Goal: Task Accomplishment & Management: Manage account settings

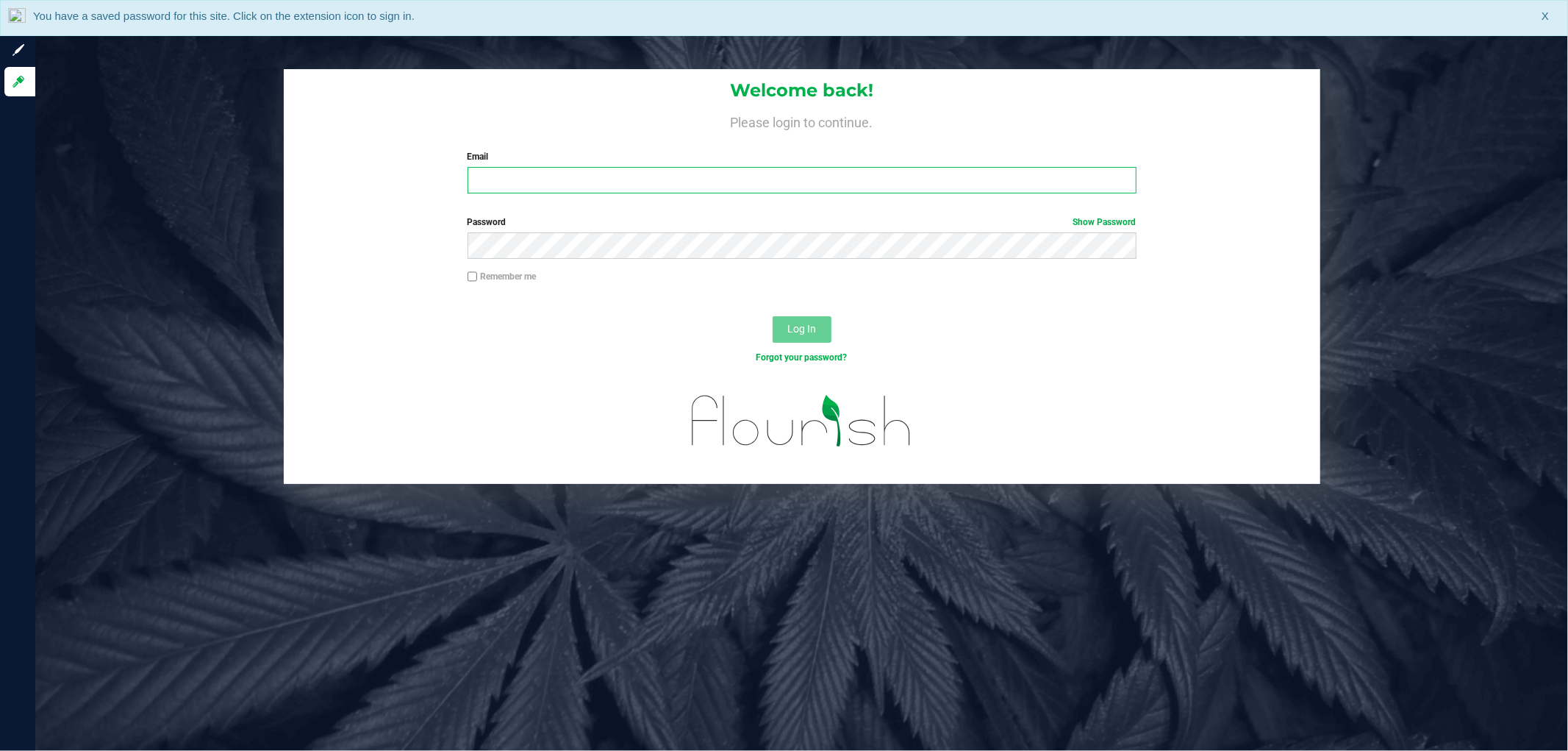
click at [513, 182] on input "Email" at bounding box center [802, 180] width 669 height 26
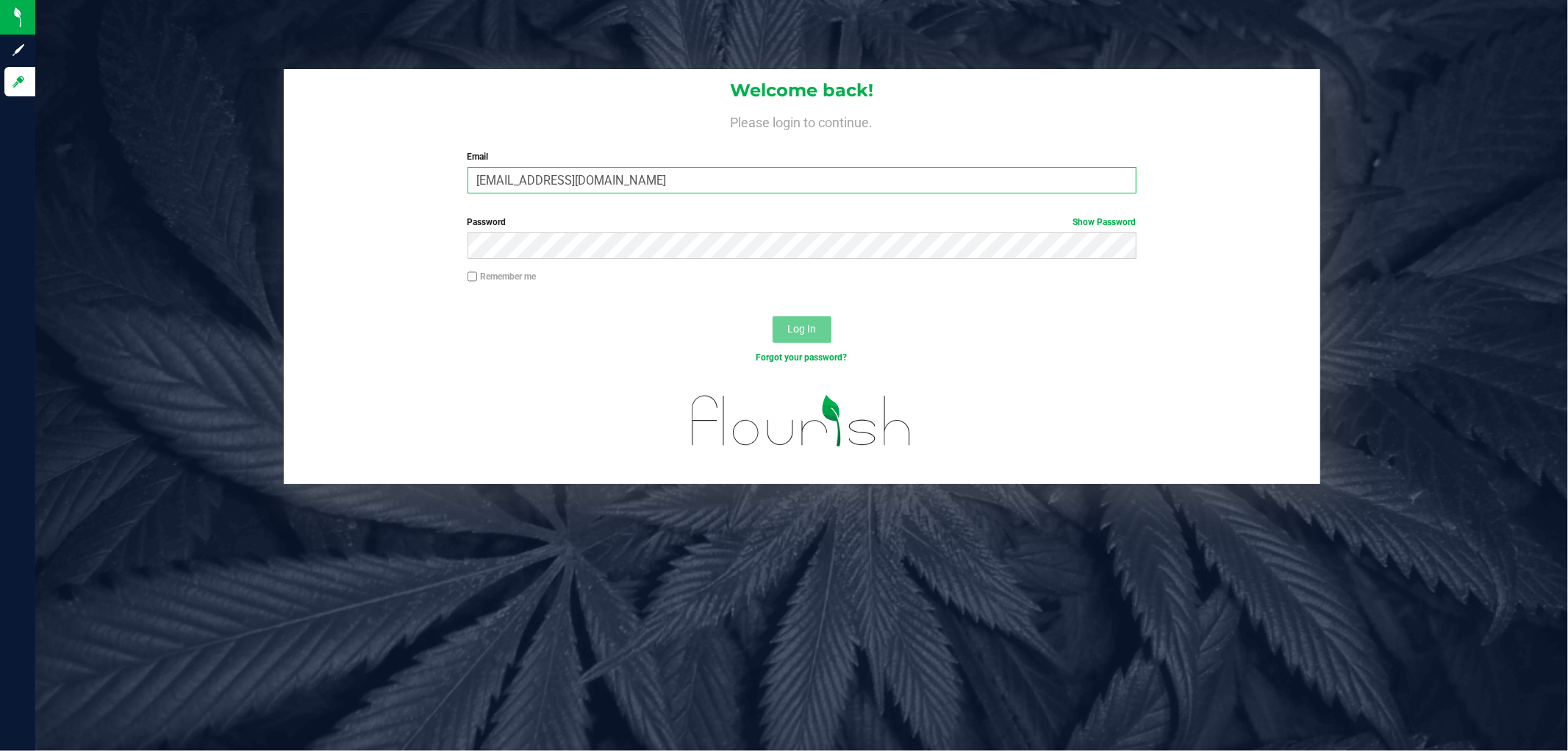
type input "[EMAIL_ADDRESS][DOMAIN_NAME]"
click at [772, 316] on button "Log In" at bounding box center [802, 329] width 59 height 26
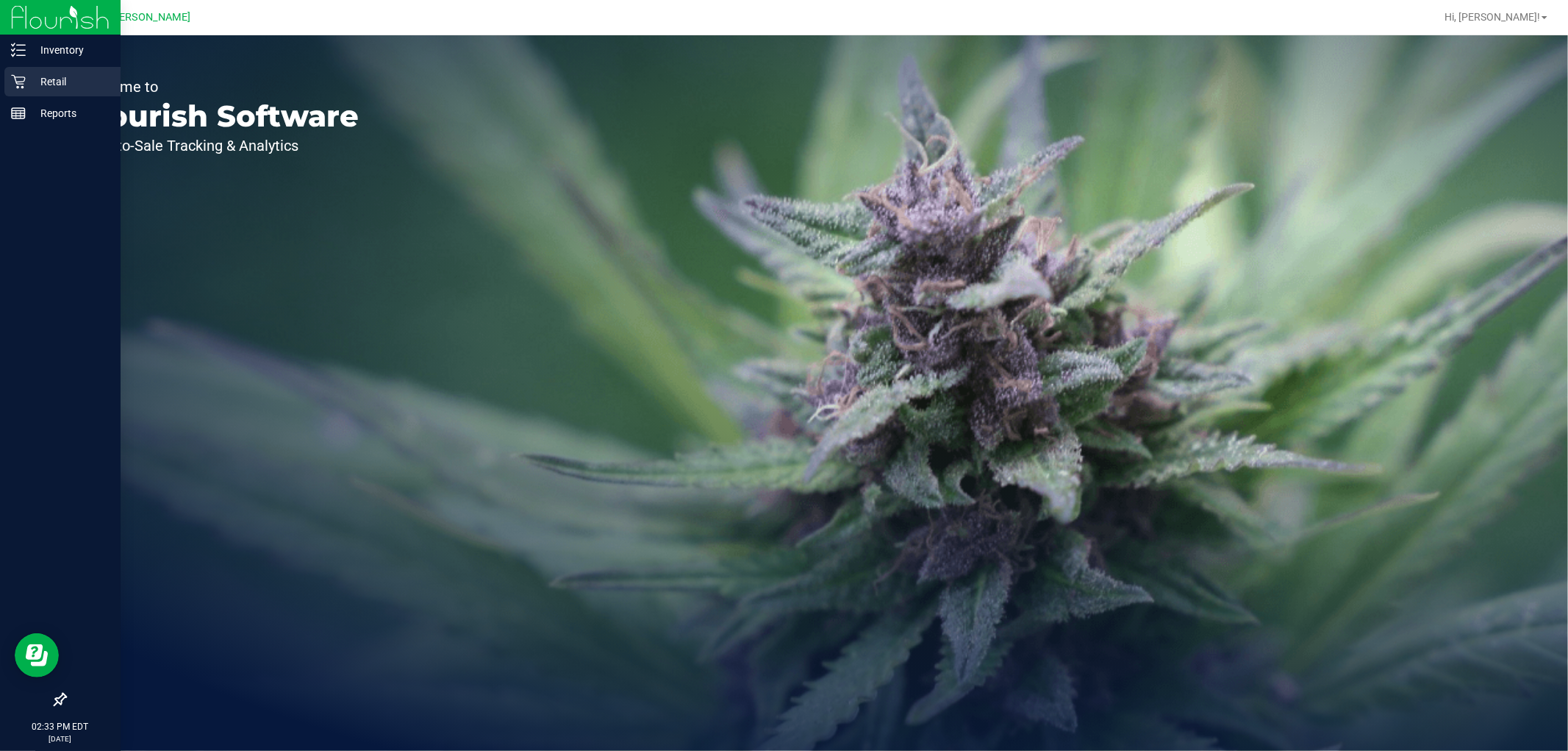
click at [32, 77] on p "Retail" at bounding box center [70, 81] width 88 height 18
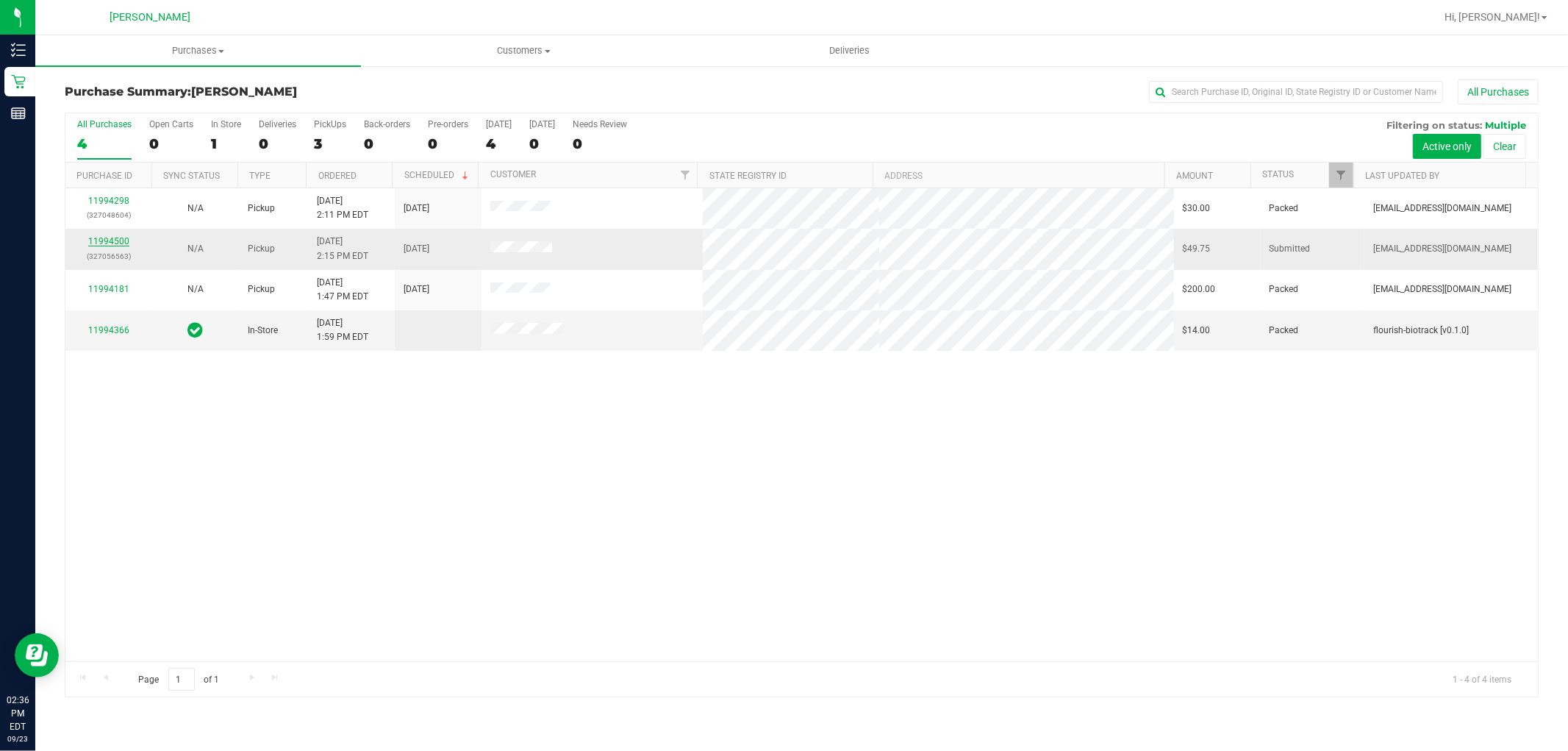
click at [113, 245] on link "11994500" at bounding box center [108, 241] width 41 height 10
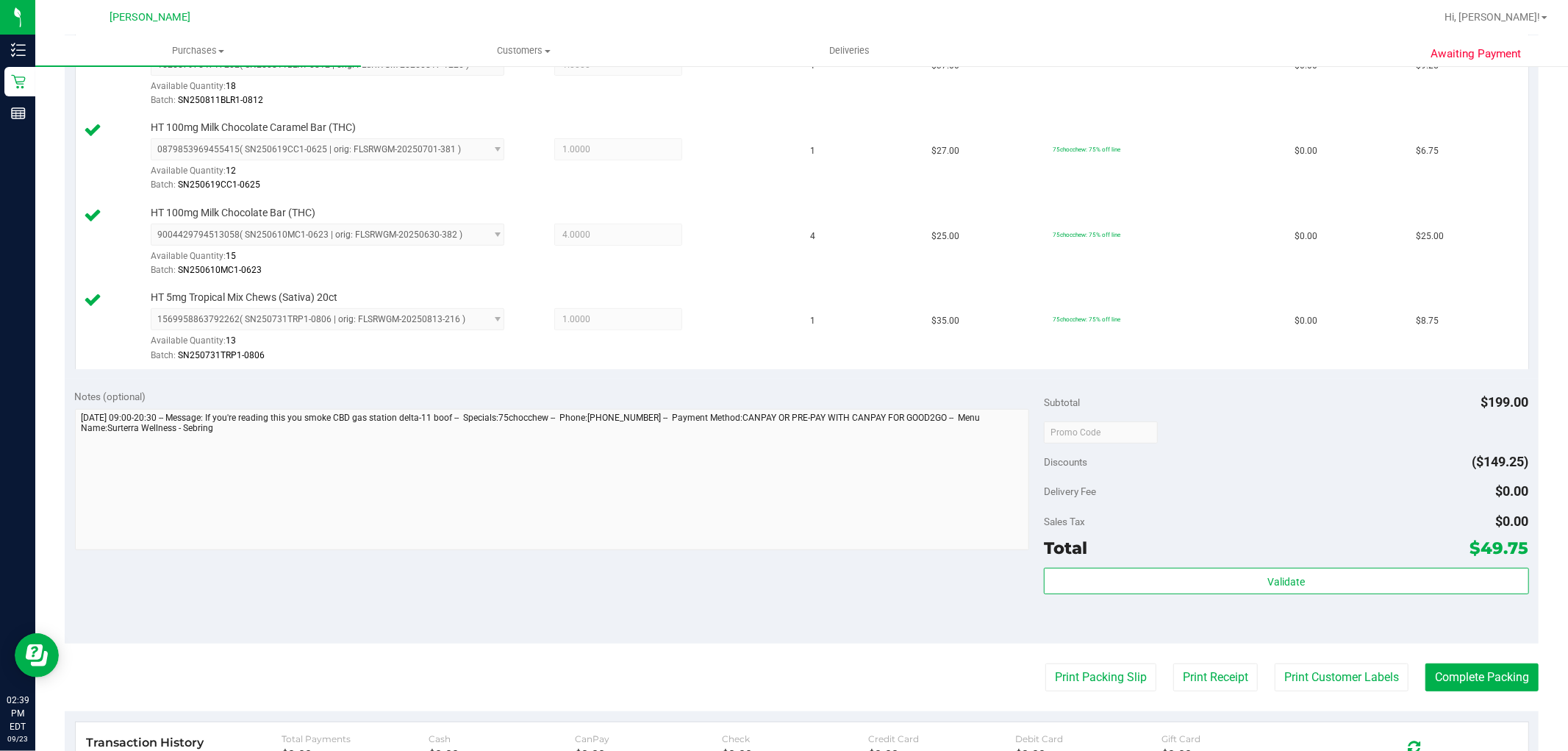
scroll to position [653, 0]
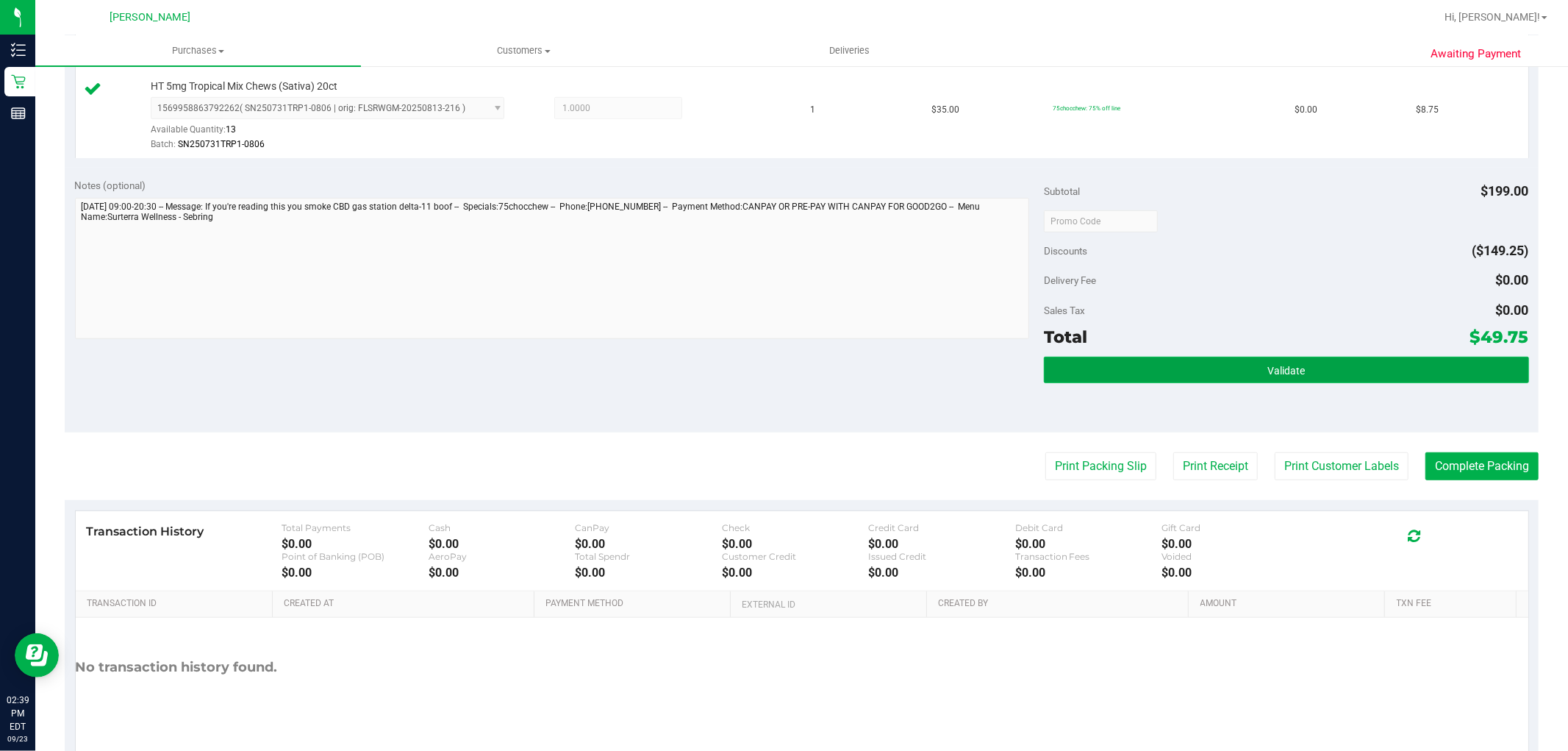
click at [1207, 372] on button "Validate" at bounding box center [1286, 370] width 484 height 26
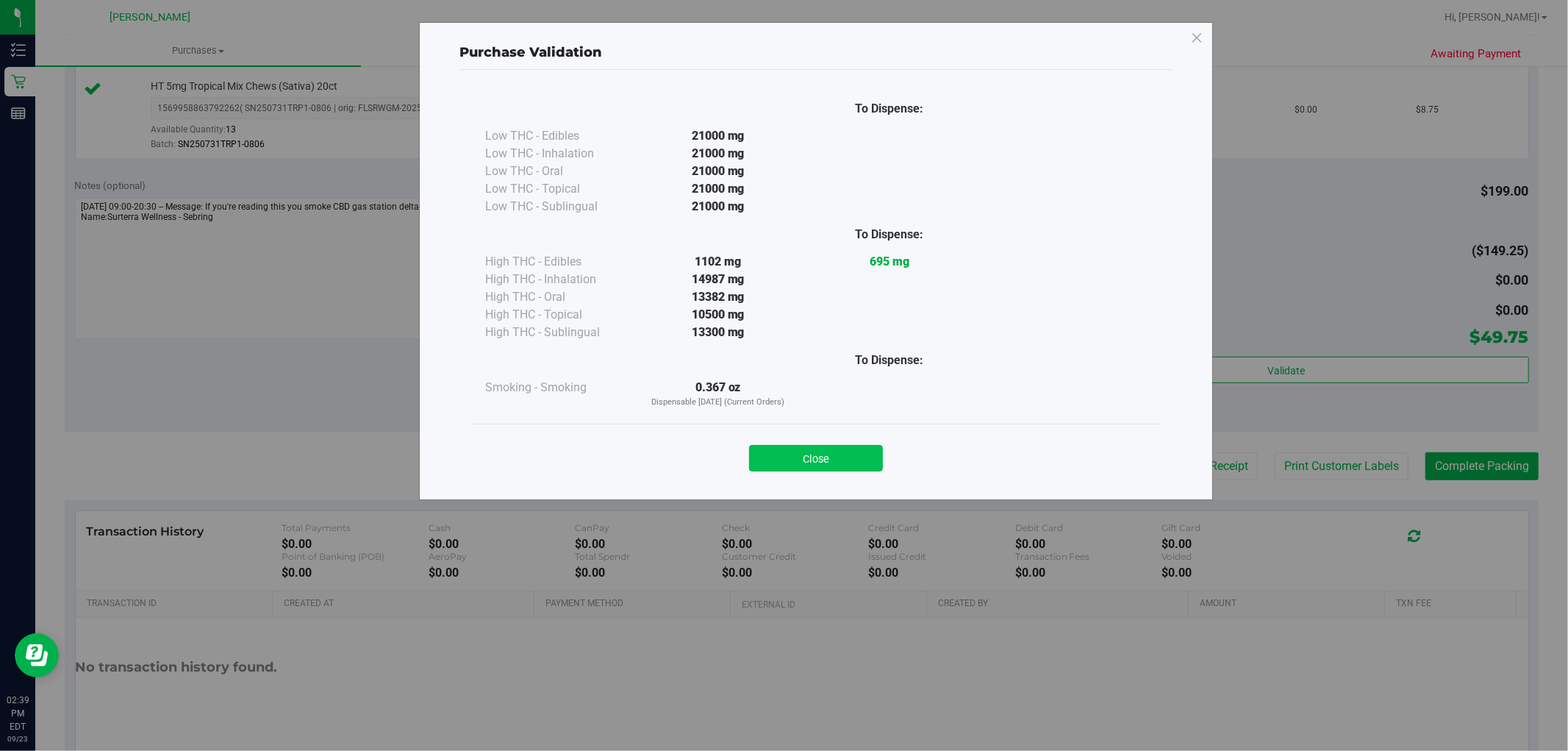
click at [819, 456] on button "Close" at bounding box center [816, 458] width 134 height 26
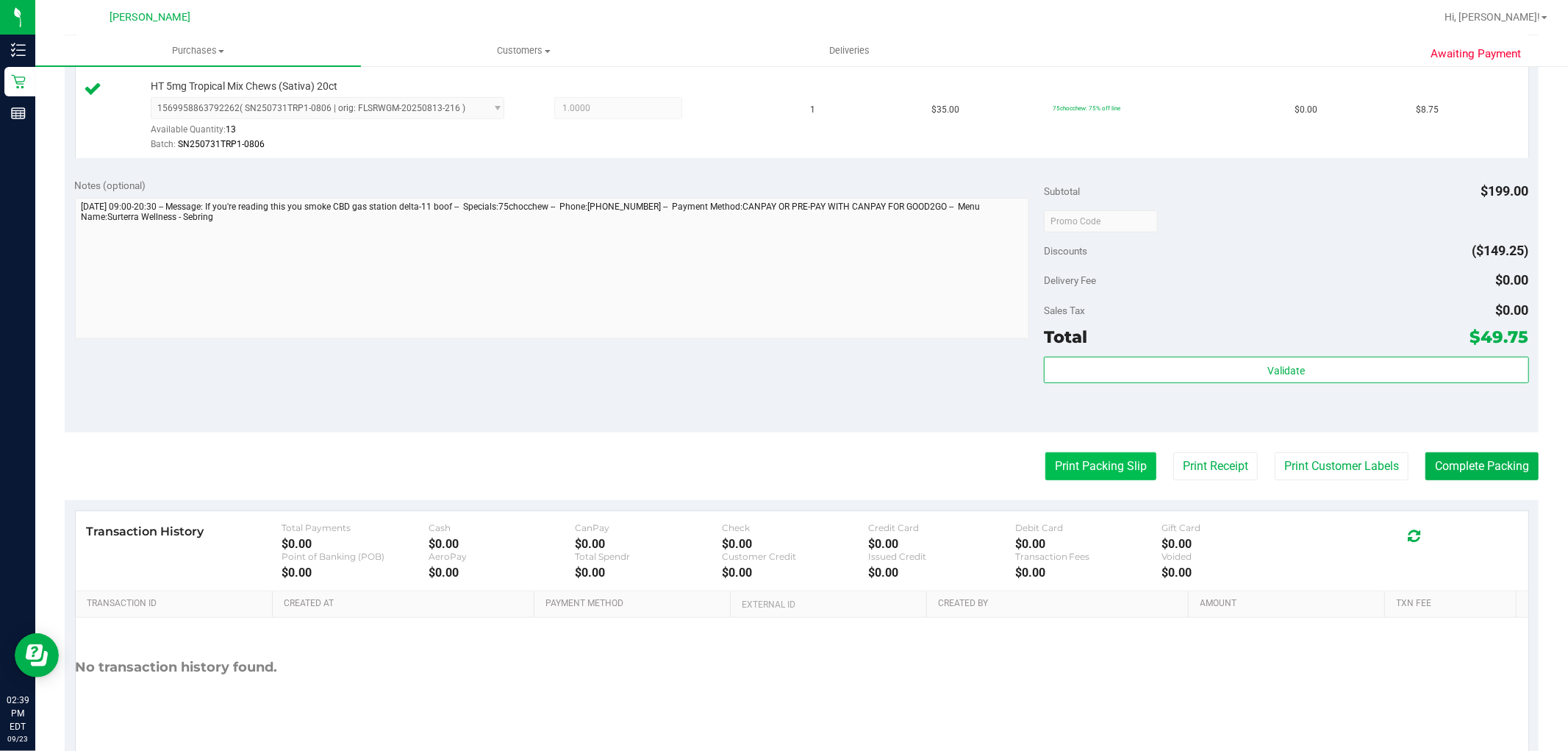
click at [1066, 465] on button "Print Packing Slip" at bounding box center [1101, 466] width 111 height 28
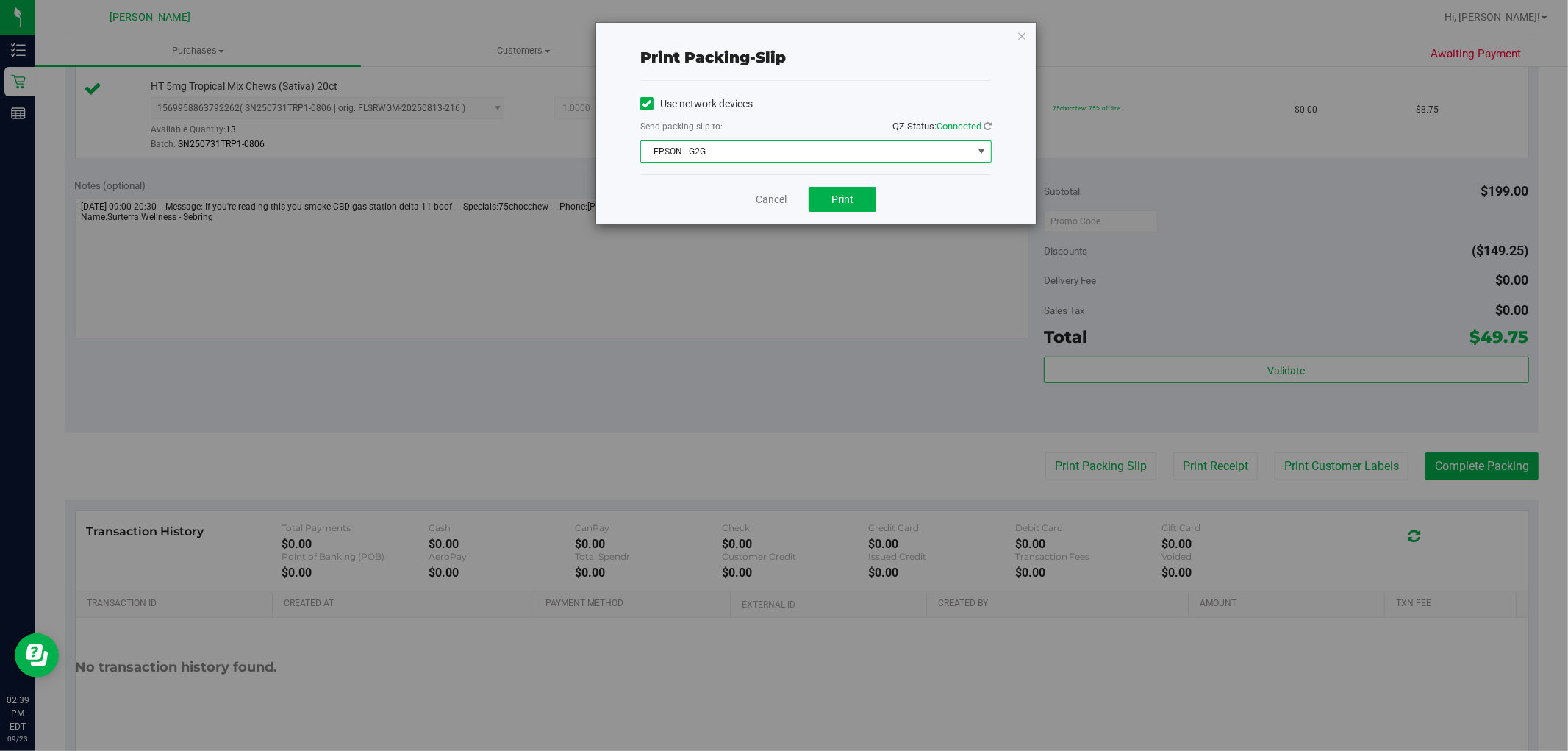
click at [768, 147] on span "EPSON - G2G" at bounding box center [806, 151] width 331 height 21
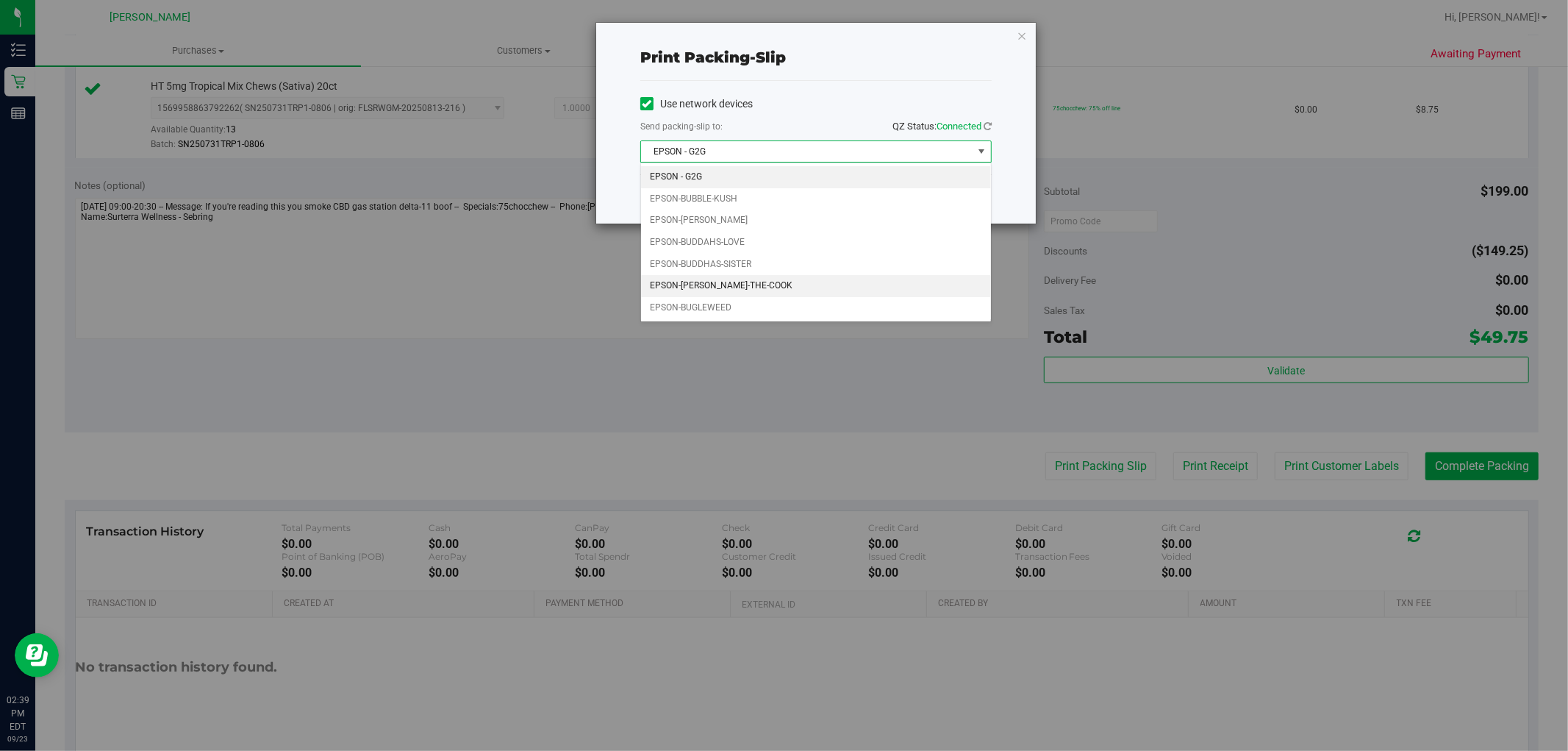
click at [726, 289] on li "EPSON-[PERSON_NAME]-THE-COOK" at bounding box center [816, 286] width 350 height 22
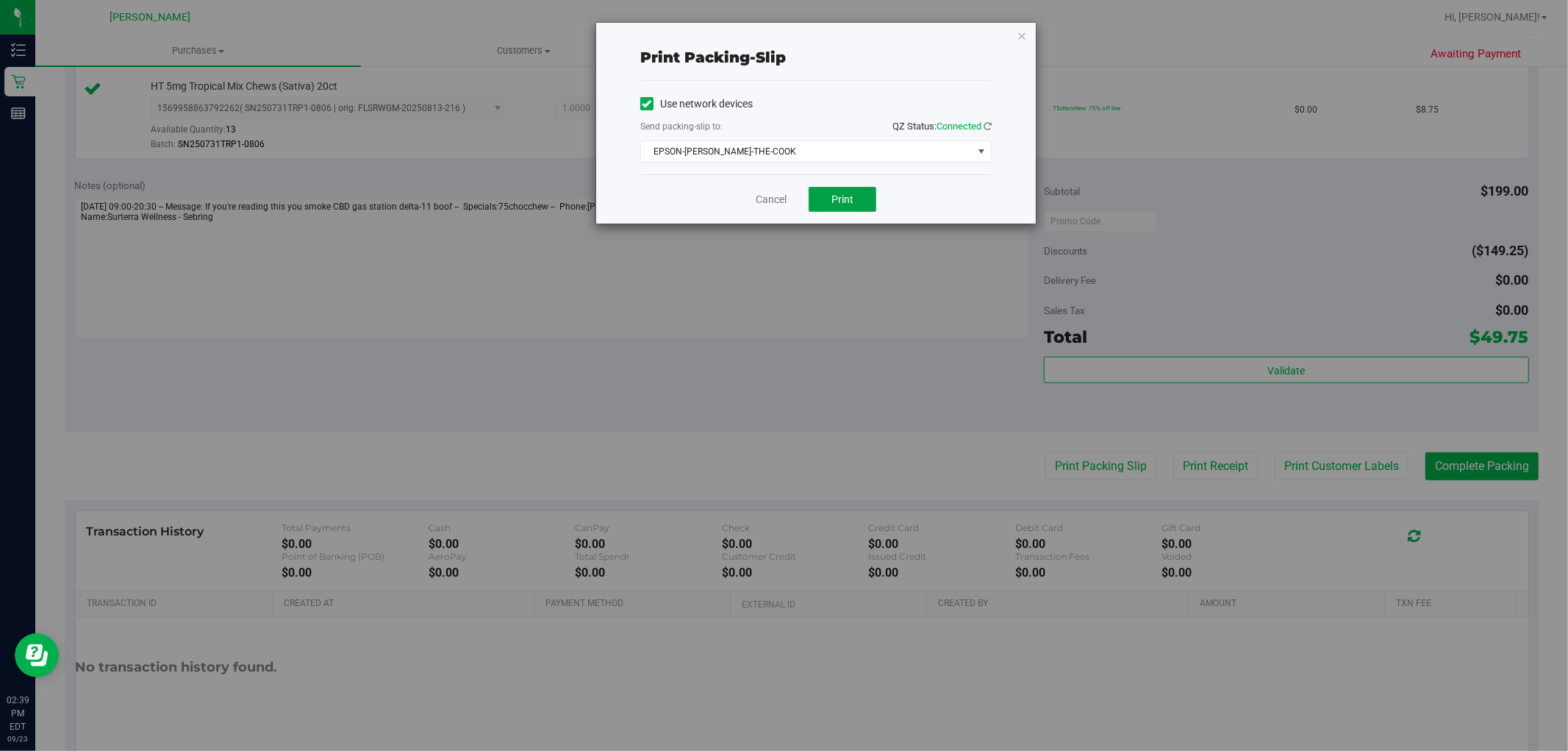
click at [842, 197] on span "Print" at bounding box center [842, 199] width 22 height 12
click at [774, 204] on link "Cancel" at bounding box center [771, 200] width 31 height 15
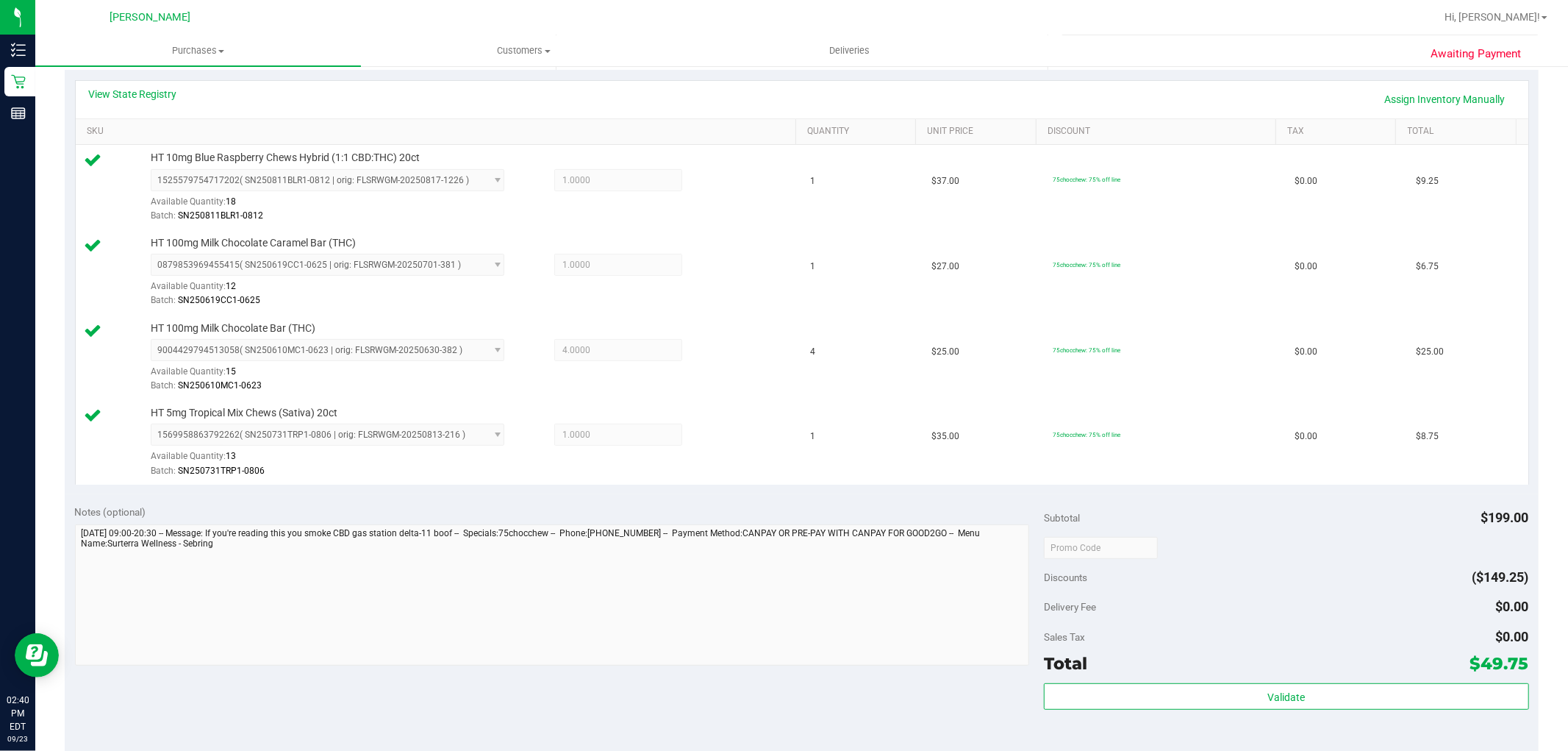
scroll to position [571, 0]
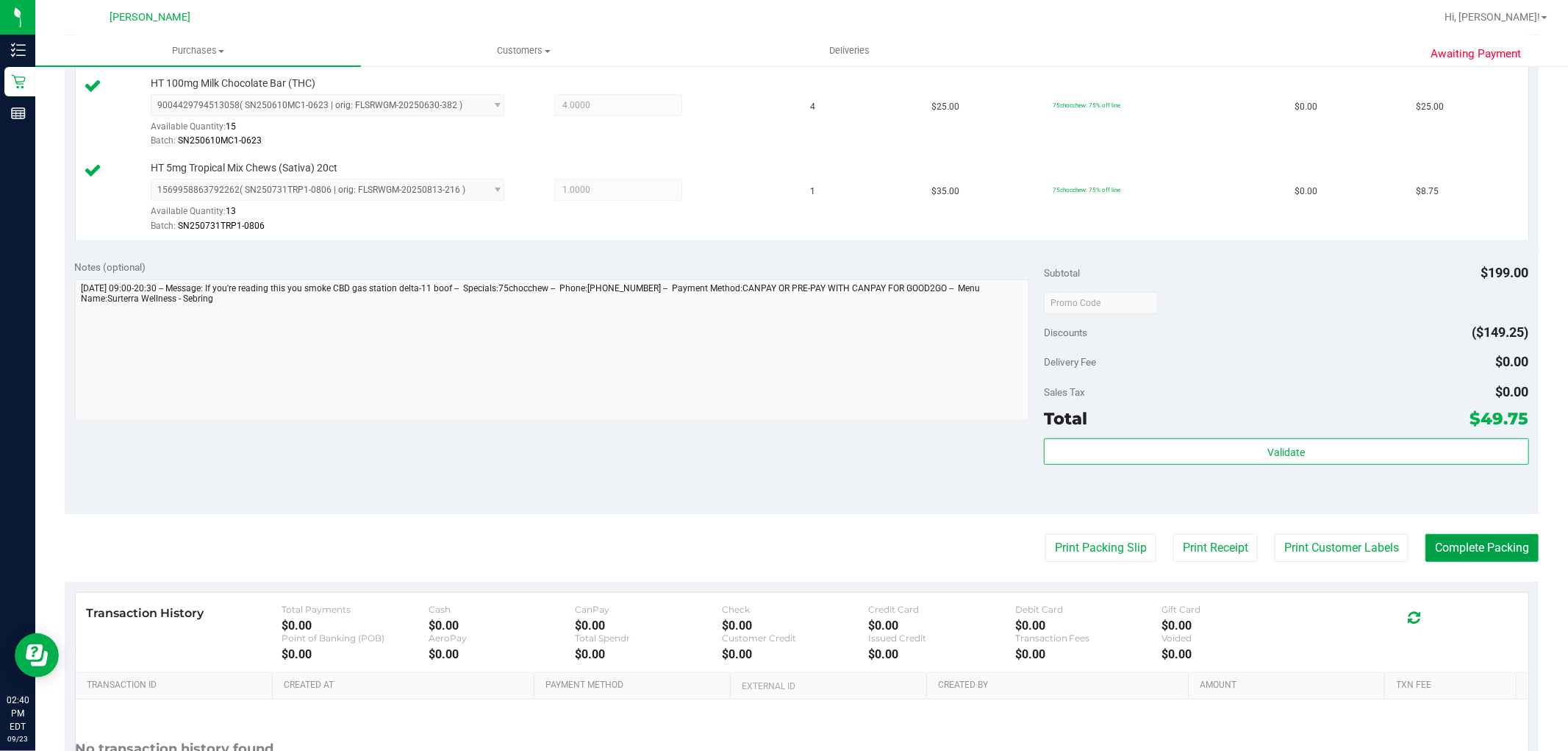
click at [1487, 546] on button "Complete Packing" at bounding box center [1482, 548] width 113 height 28
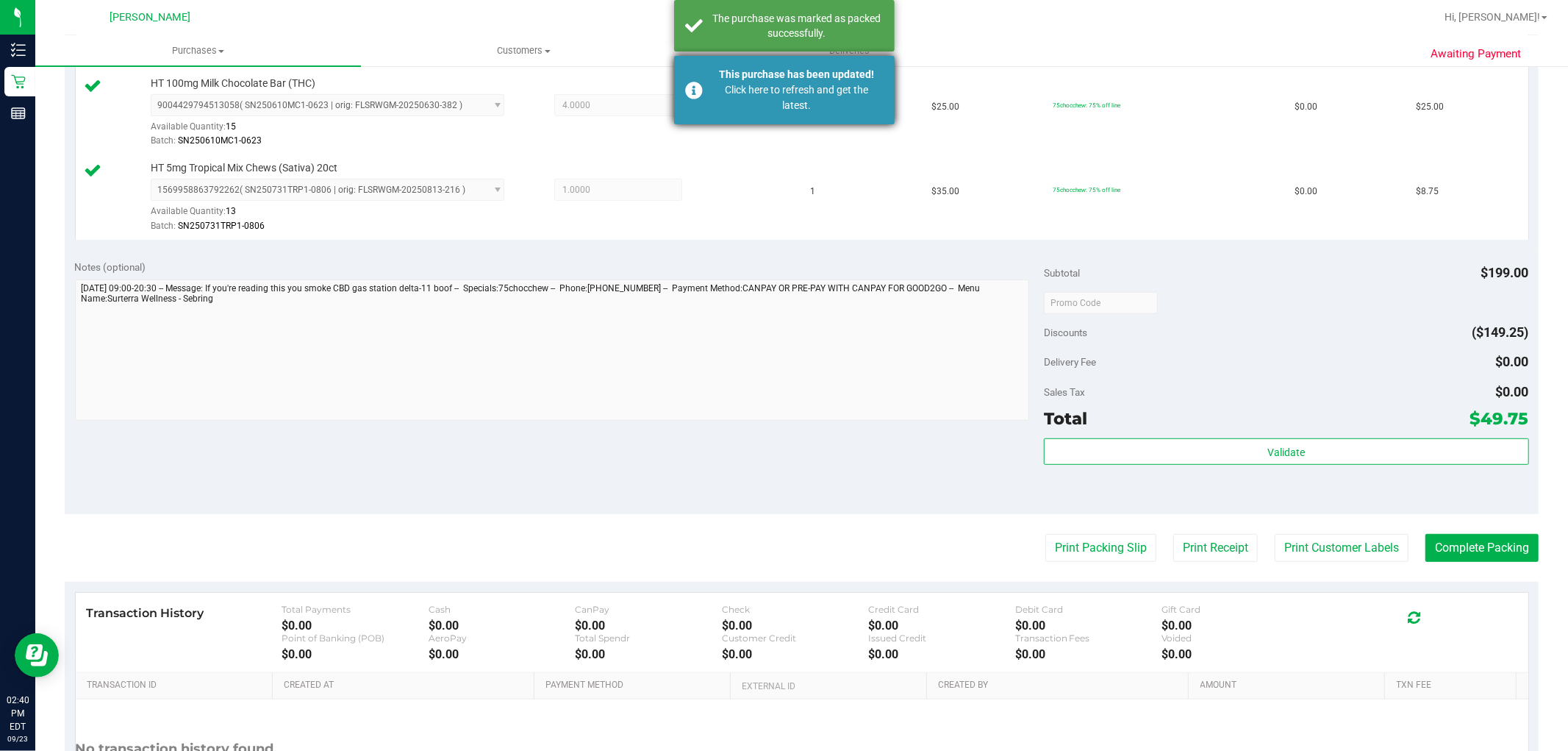
click at [796, 72] on div "This purchase has been updated!" at bounding box center [796, 74] width 173 height 15
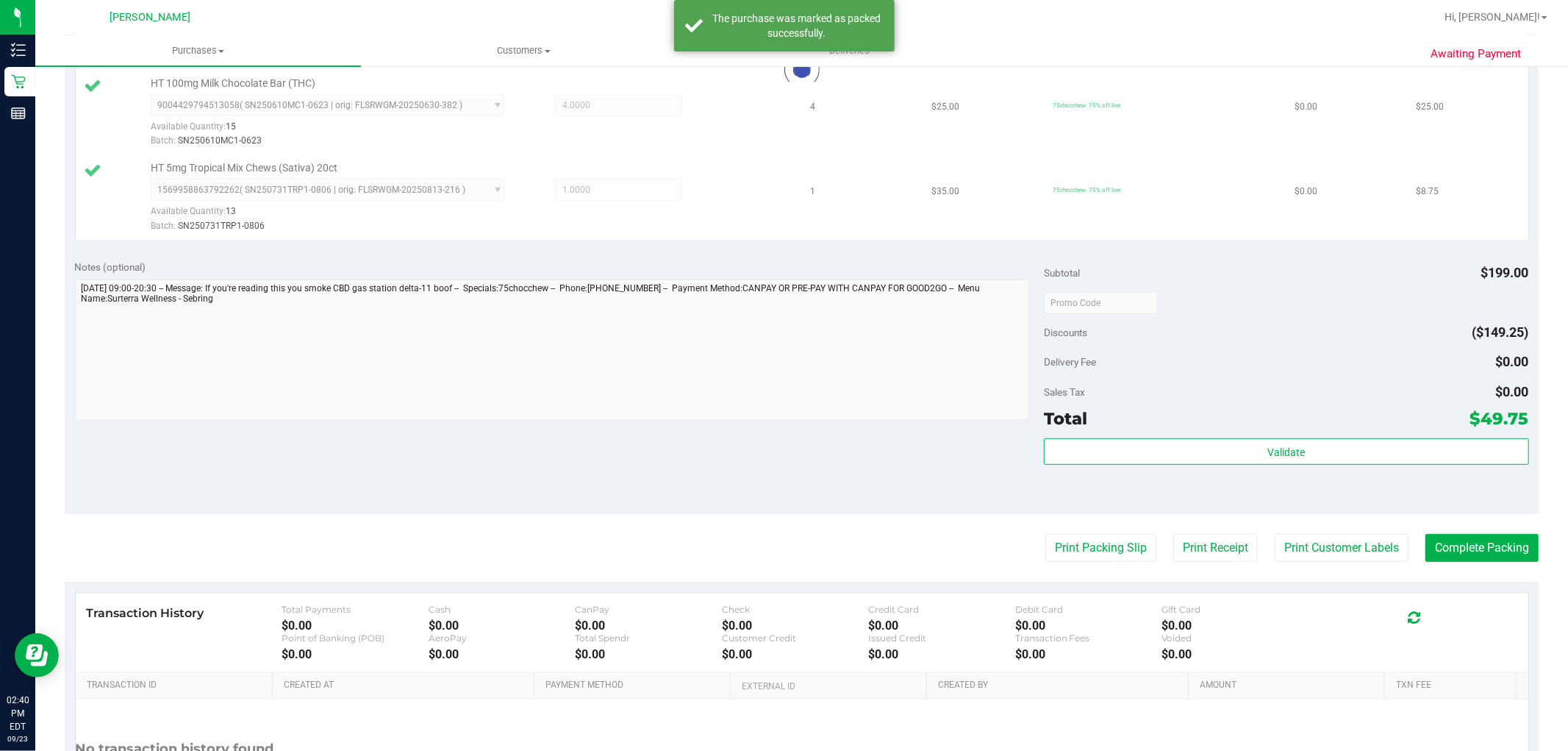
scroll to position [549, 0]
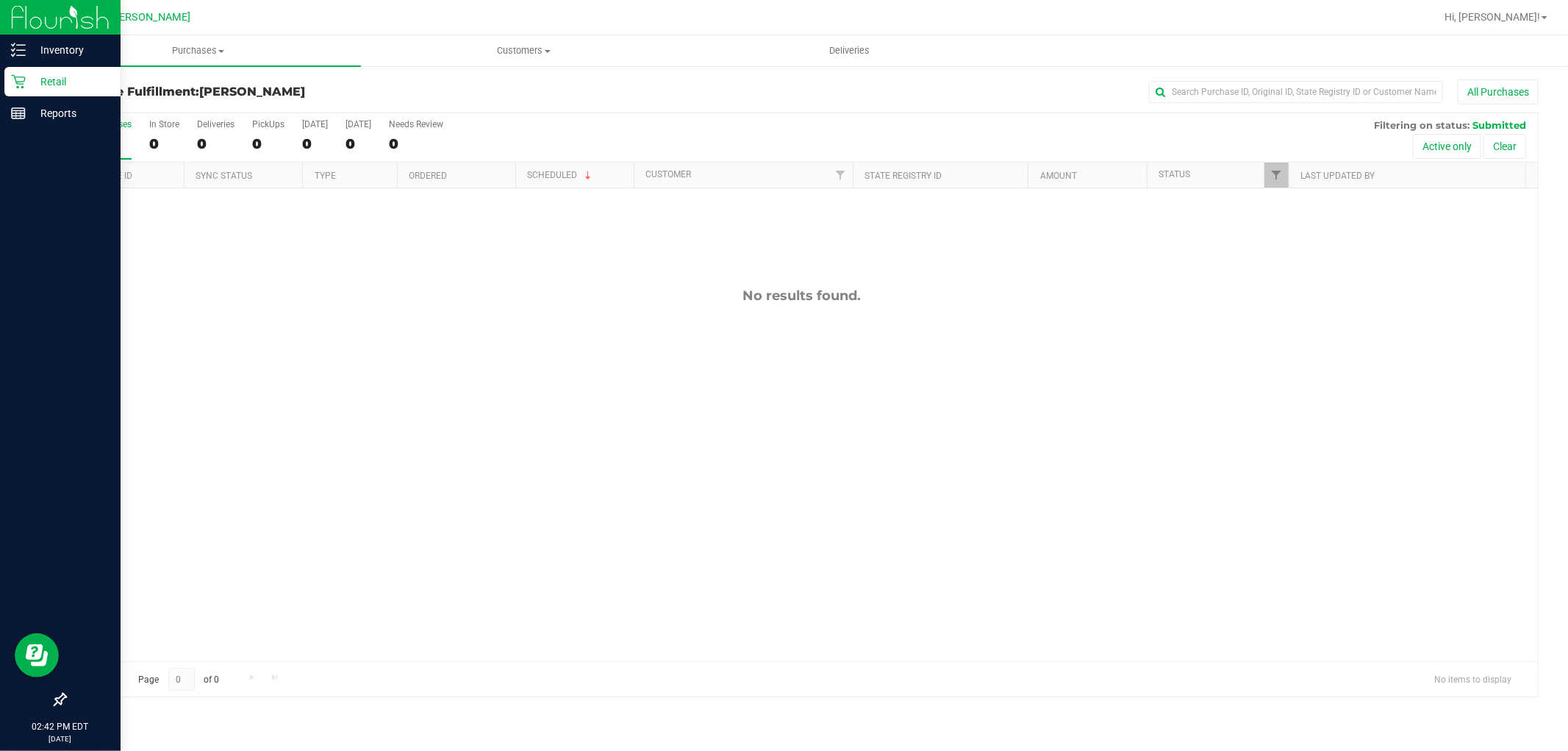
click at [27, 81] on p "Retail" at bounding box center [70, 81] width 88 height 18
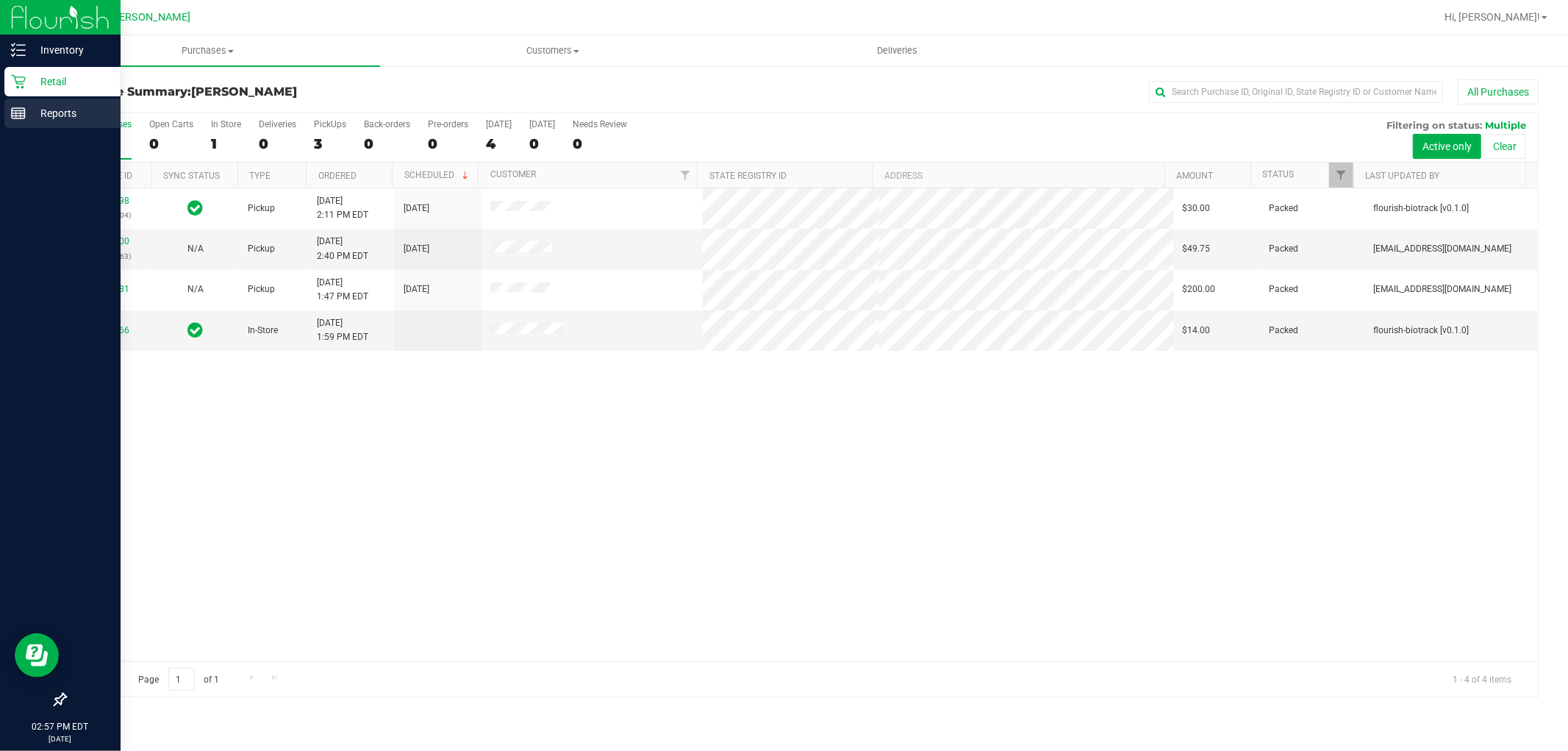
click at [30, 115] on p "Reports" at bounding box center [70, 113] width 88 height 18
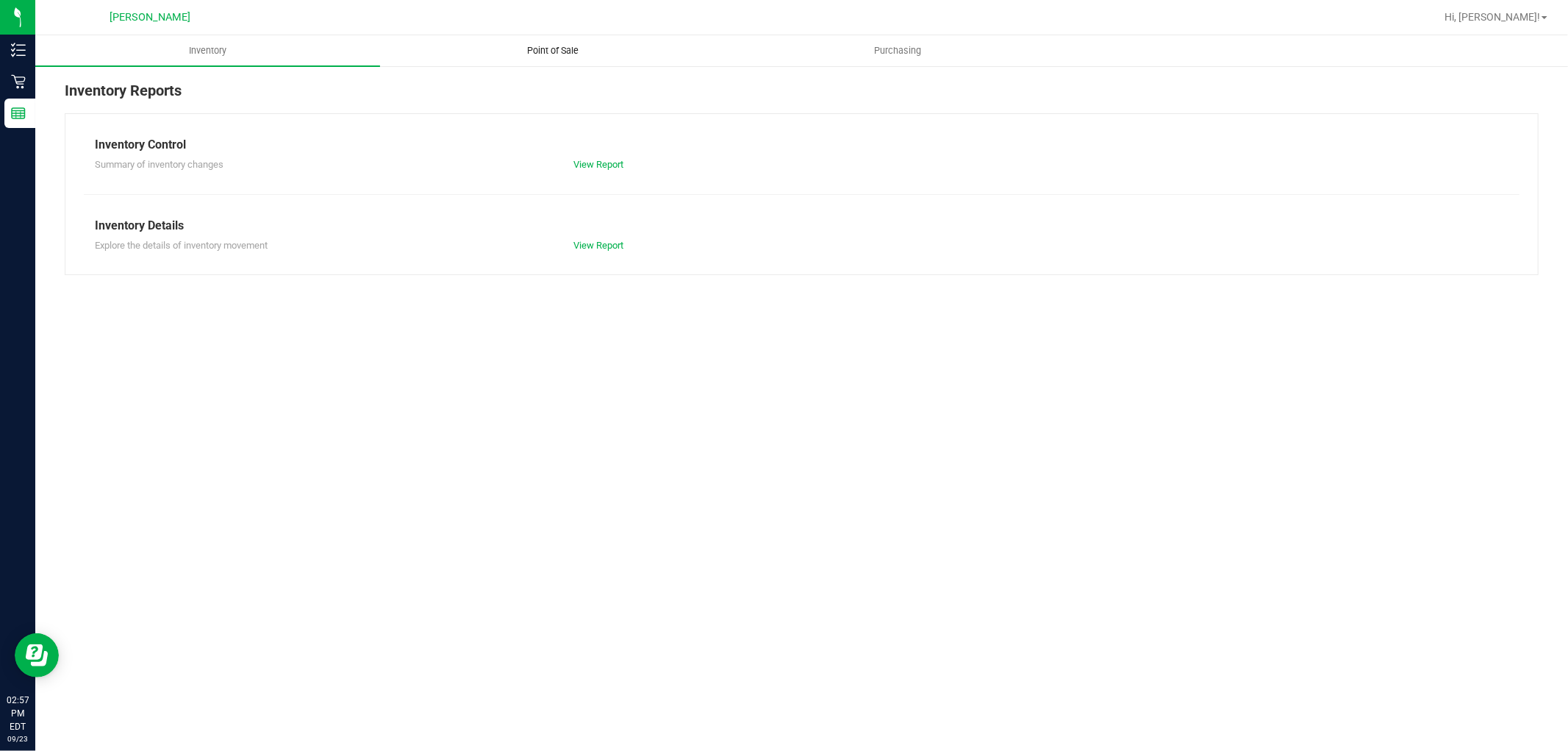
click at [549, 52] on span "Point of Sale" at bounding box center [553, 50] width 91 height 13
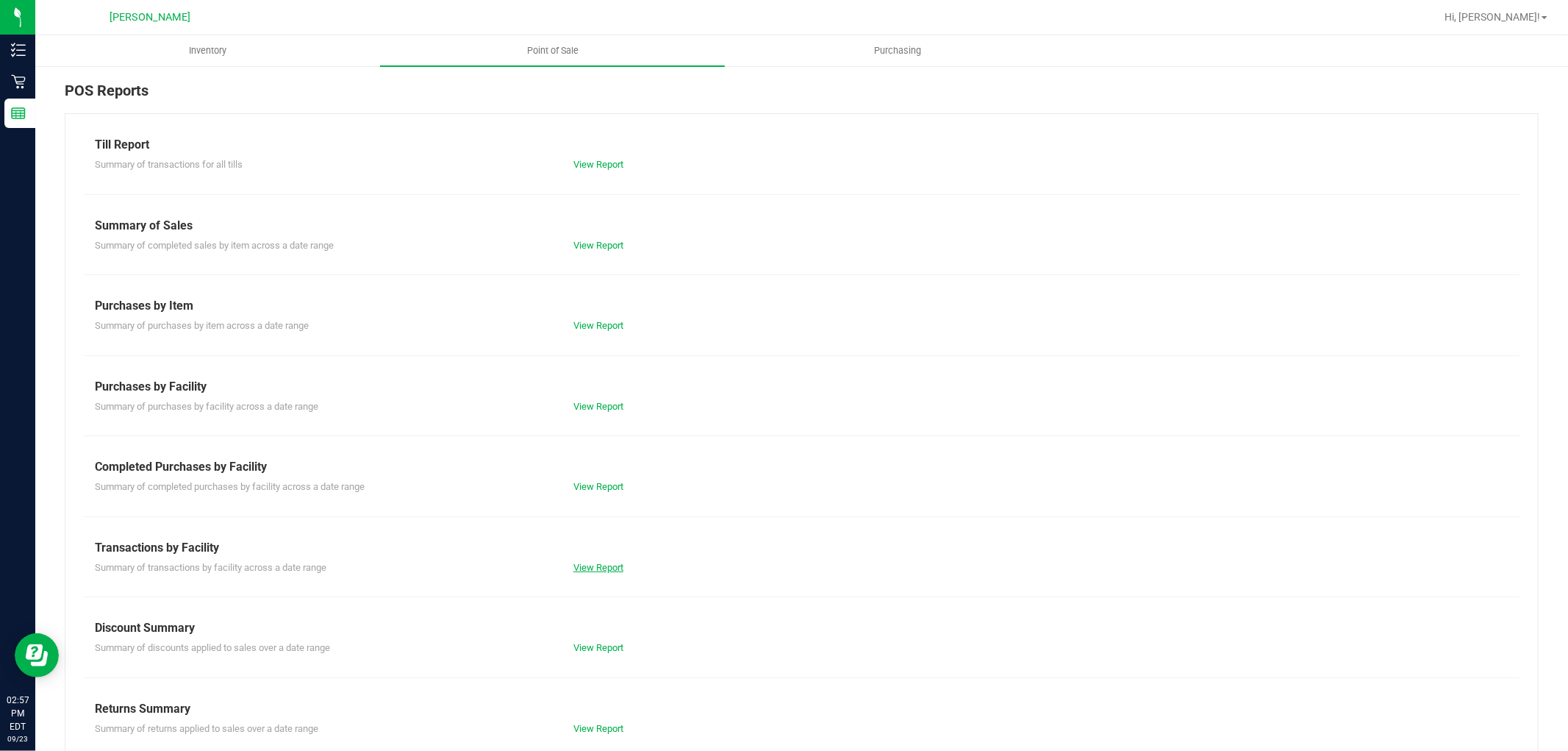
drag, startPoint x: 591, startPoint y: 576, endPoint x: 595, endPoint y: 564, distance: 12.6
click at [594, 569] on div "Till Report Summary of transactions for all tills View Report Summary of Sales …" at bounding box center [802, 435] width 1474 height 645
click at [595, 564] on link "View Report" at bounding box center [598, 568] width 50 height 11
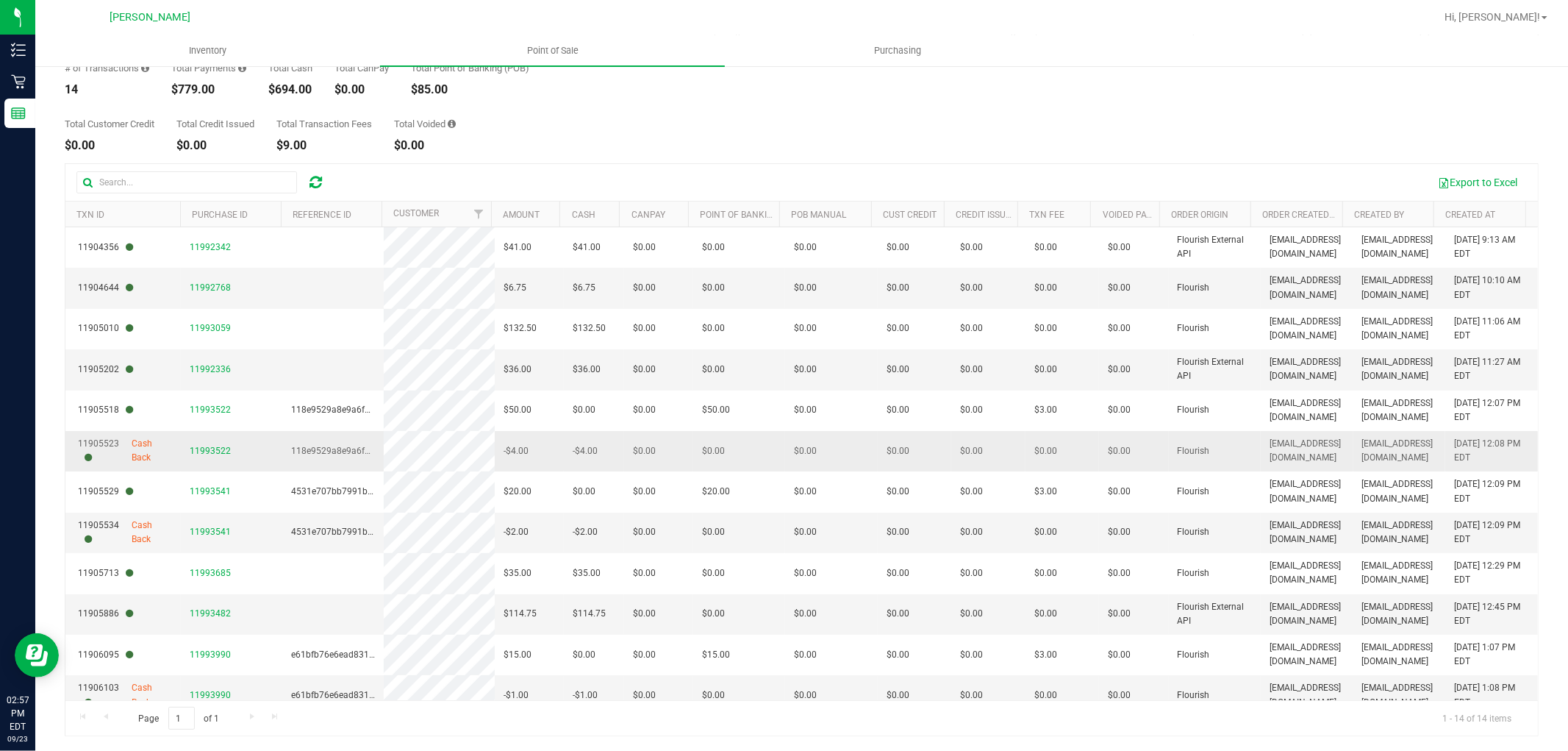
scroll to position [97, 0]
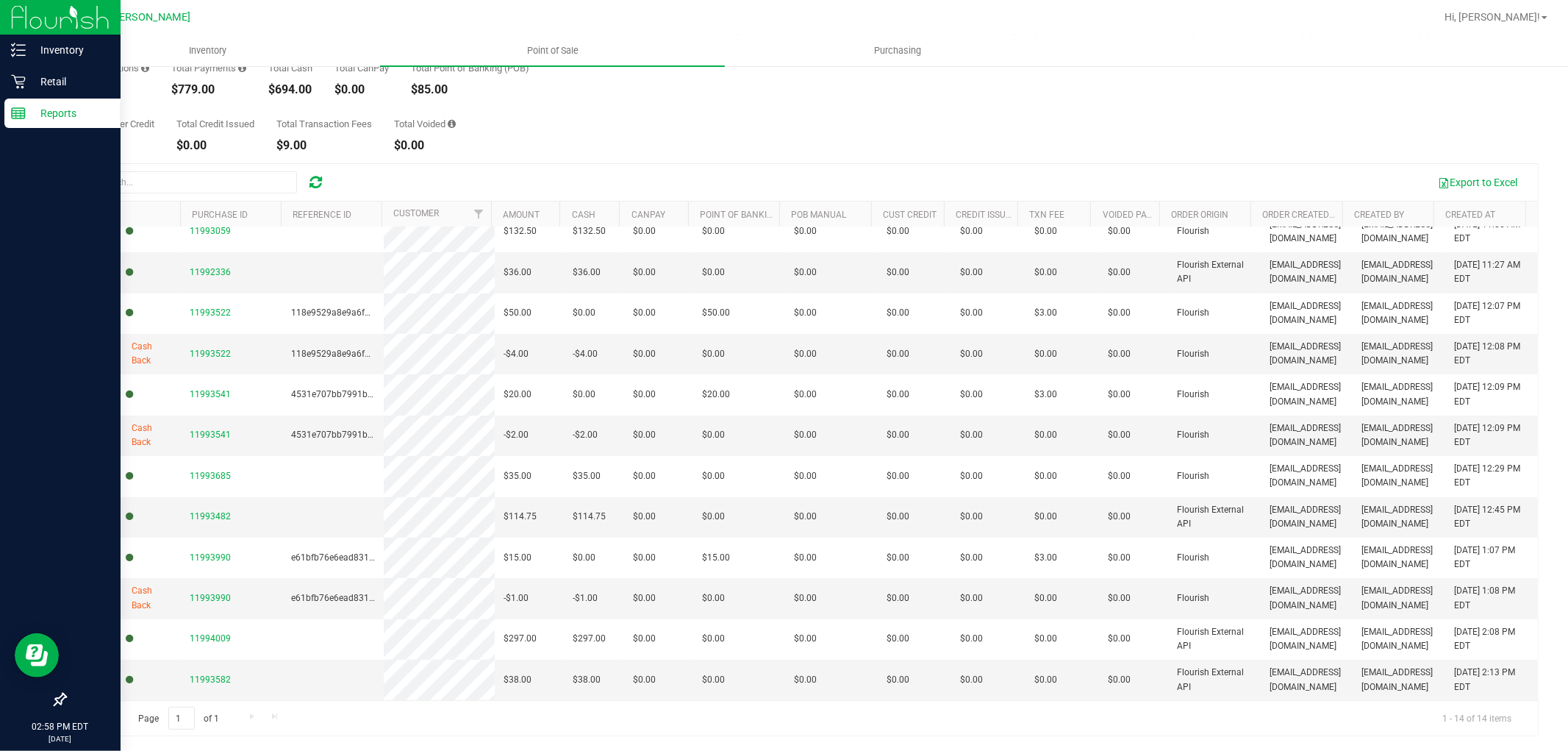
click at [21, 120] on icon at bounding box center [18, 113] width 15 height 15
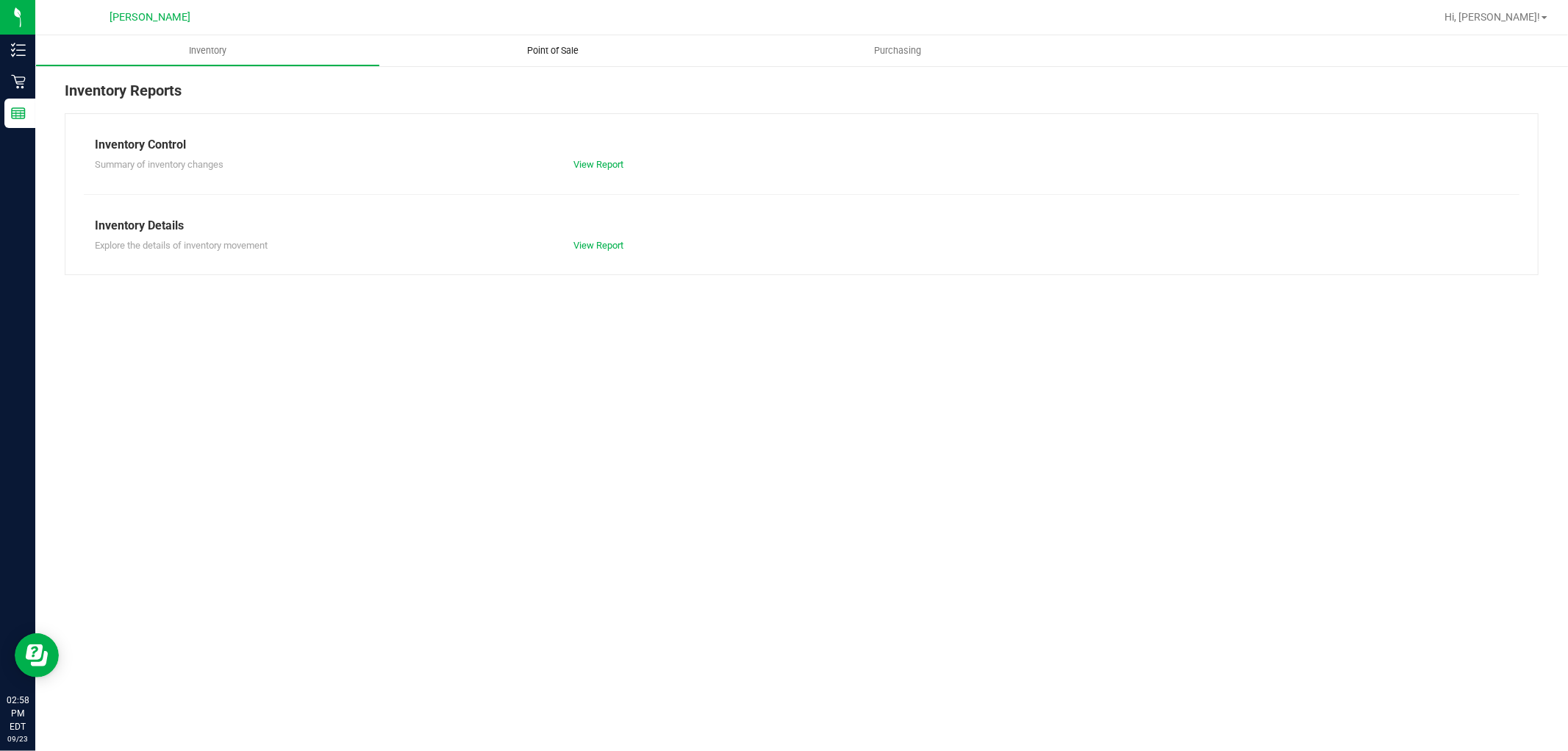
click at [574, 44] on span "Point of Sale" at bounding box center [553, 50] width 91 height 13
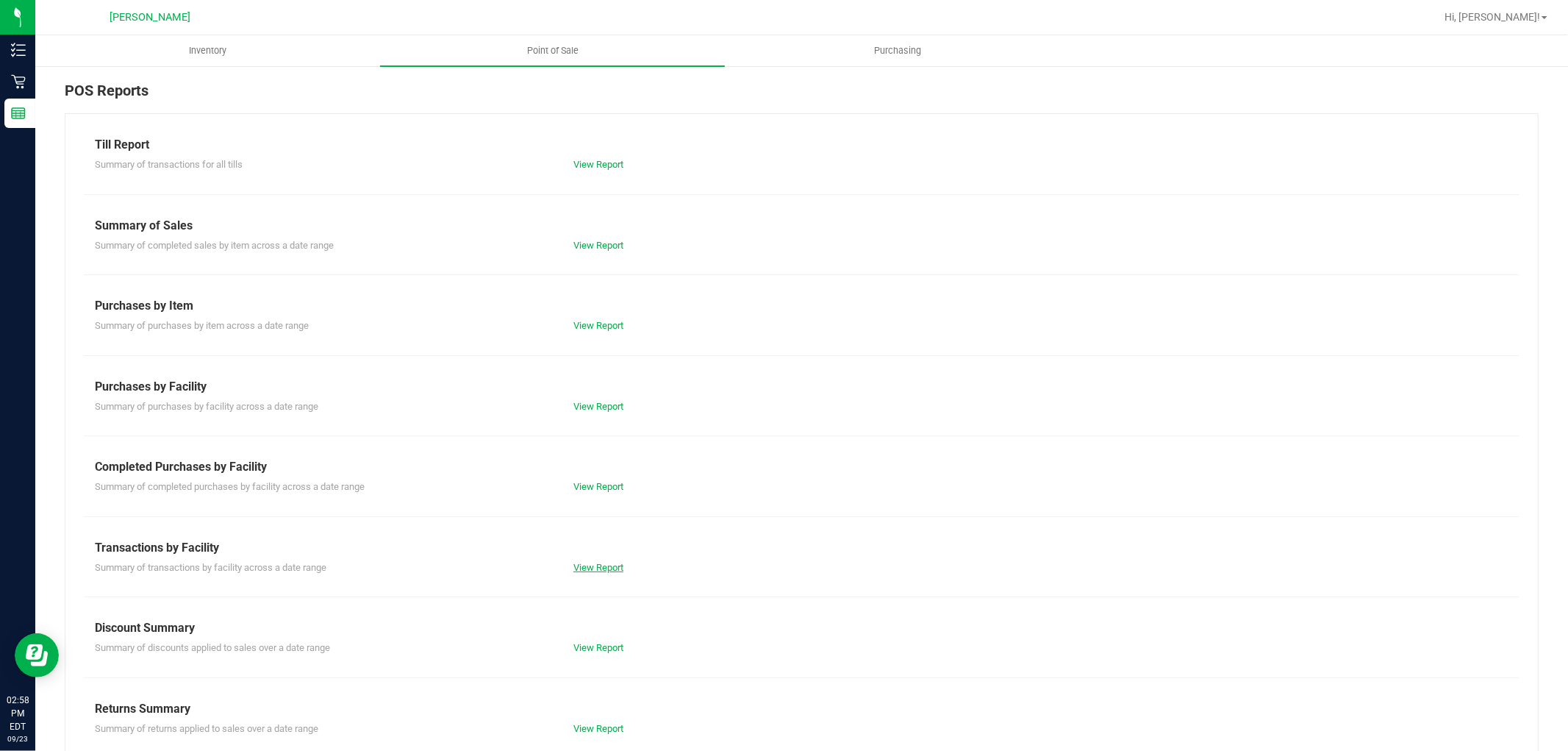
click at [597, 564] on link "View Report" at bounding box center [598, 568] width 50 height 11
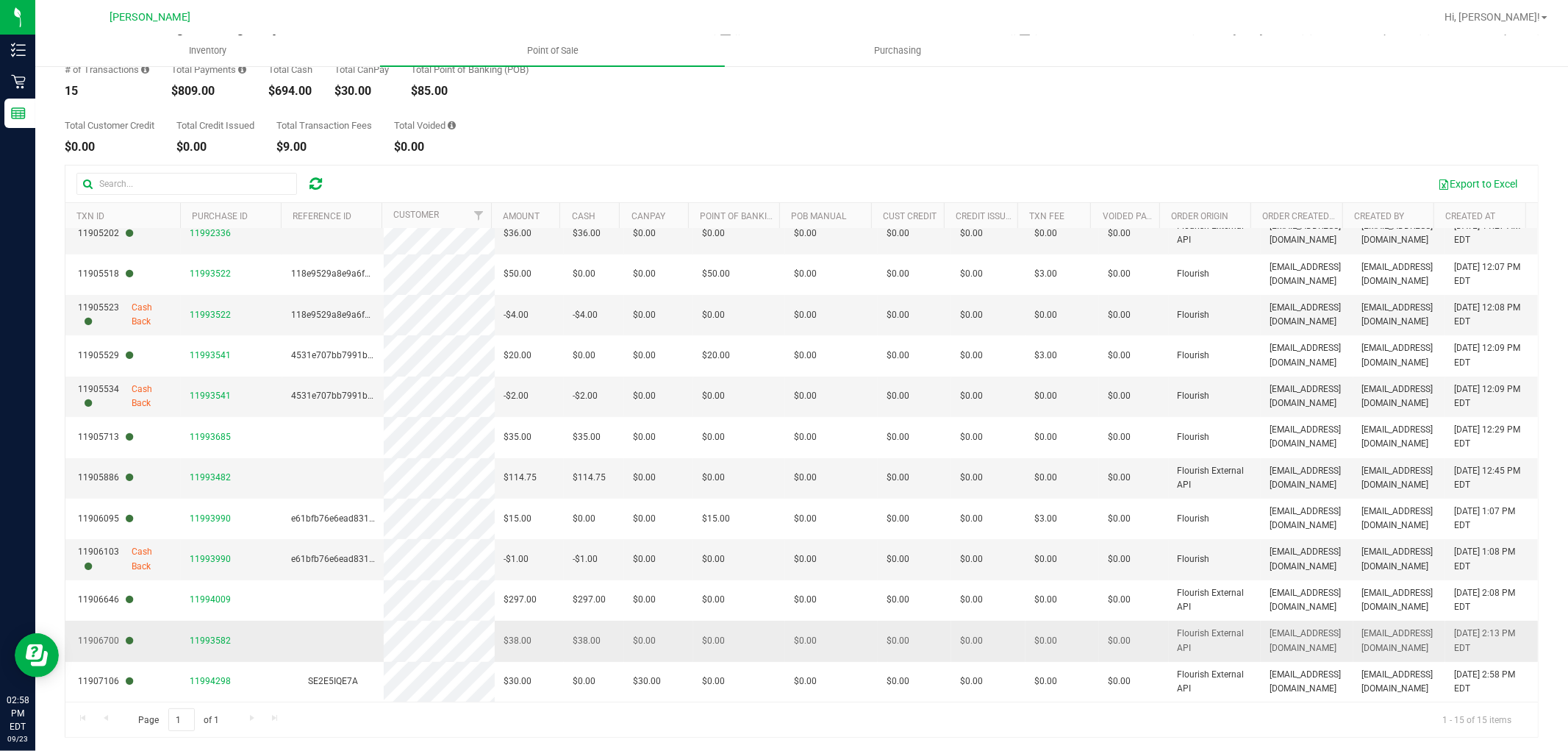
scroll to position [82, 0]
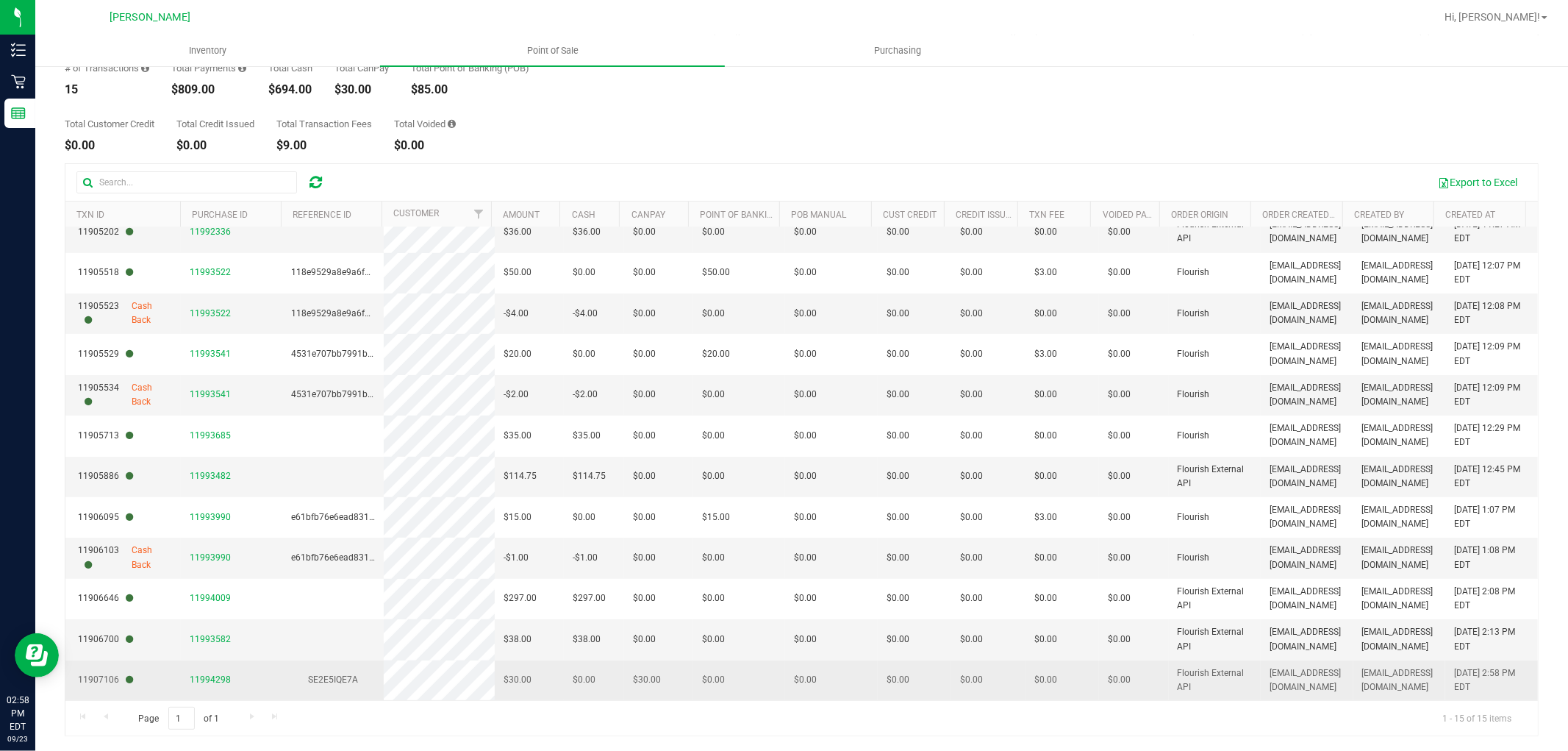
click at [101, 684] on span "11907106" at bounding box center [105, 680] width 55 height 14
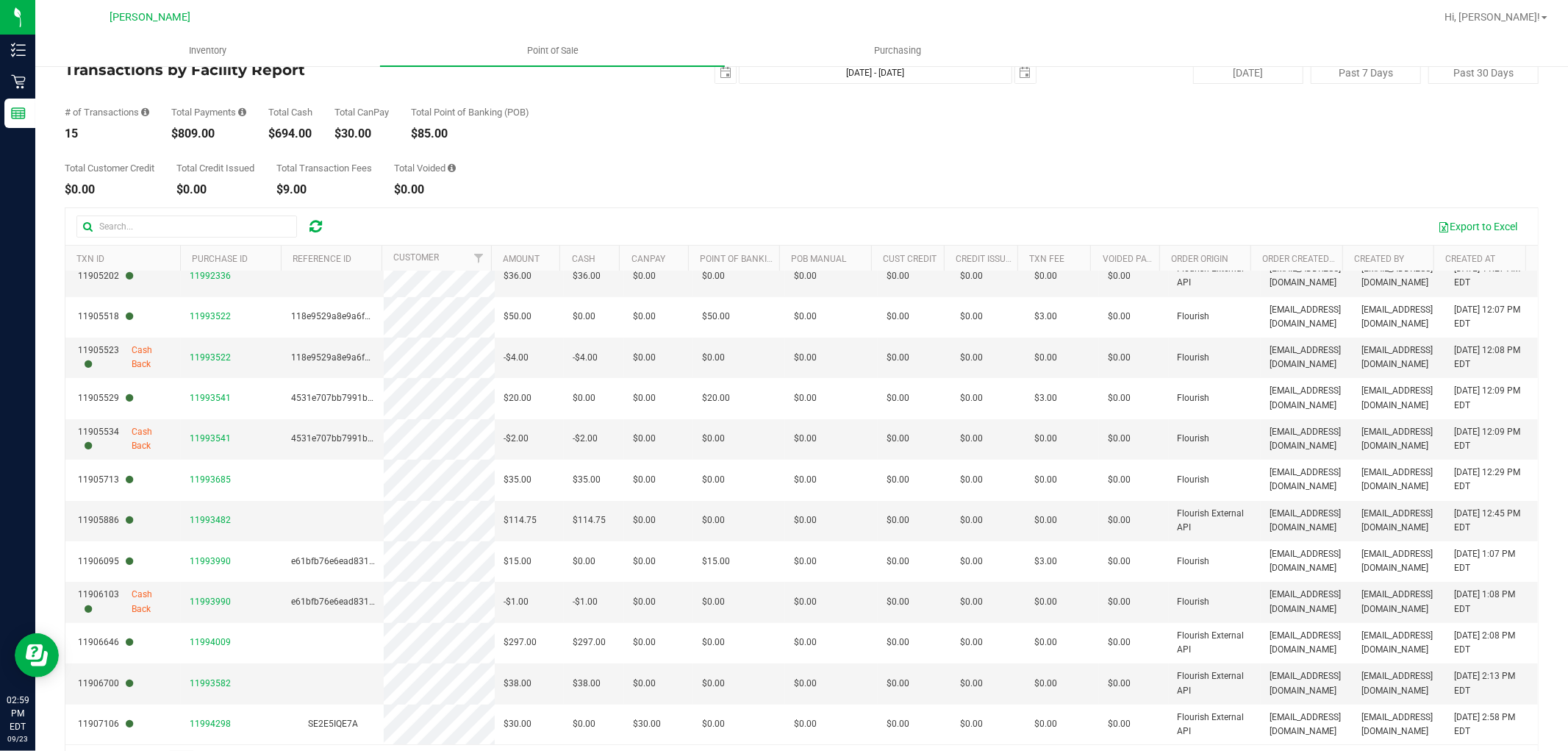
scroll to position [0, 0]
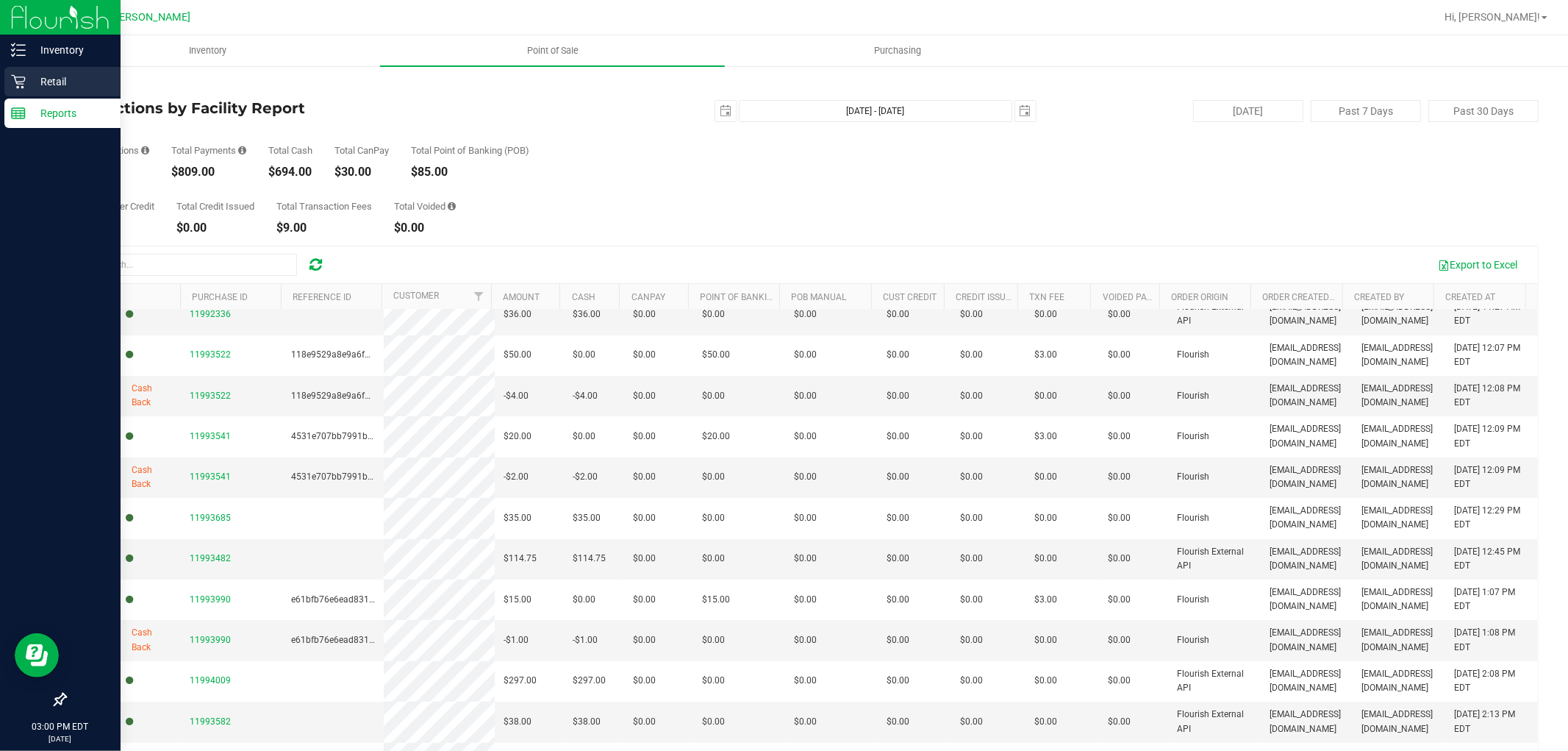
click at [64, 86] on p "Retail" at bounding box center [70, 81] width 88 height 18
